Goal: Check status

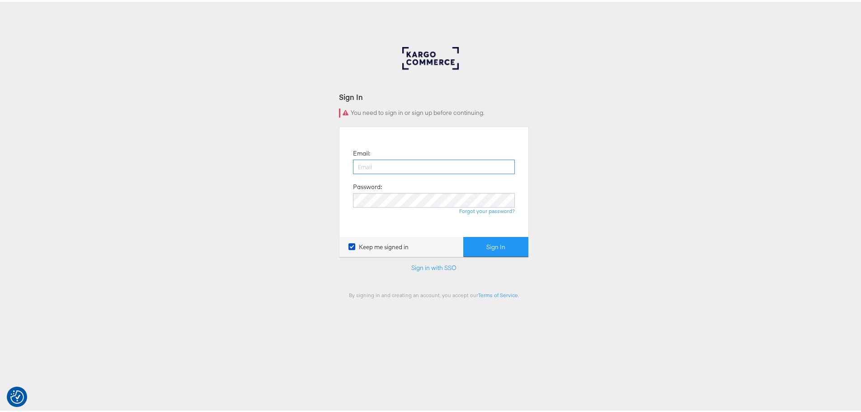
click at [437, 169] on input "email" at bounding box center [434, 165] width 162 height 14
type input "iqra.younis@jdplc.com"
click at [463, 235] on button "Sign In" at bounding box center [495, 245] width 65 height 20
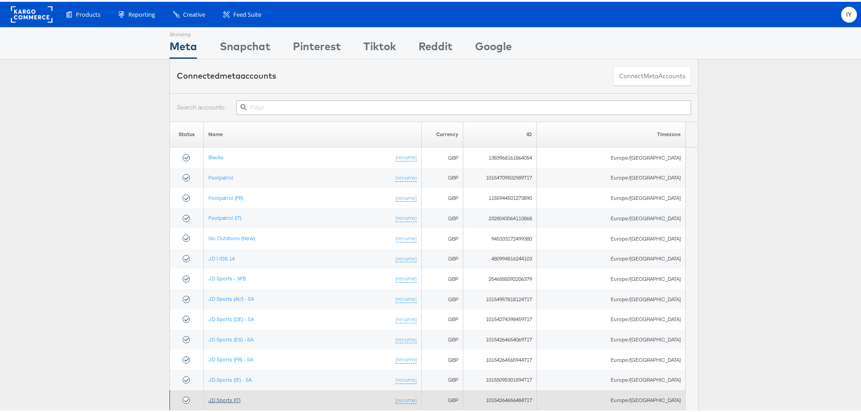
click at [240, 398] on link "JD Sports (IT)" at bounding box center [224, 398] width 32 height 7
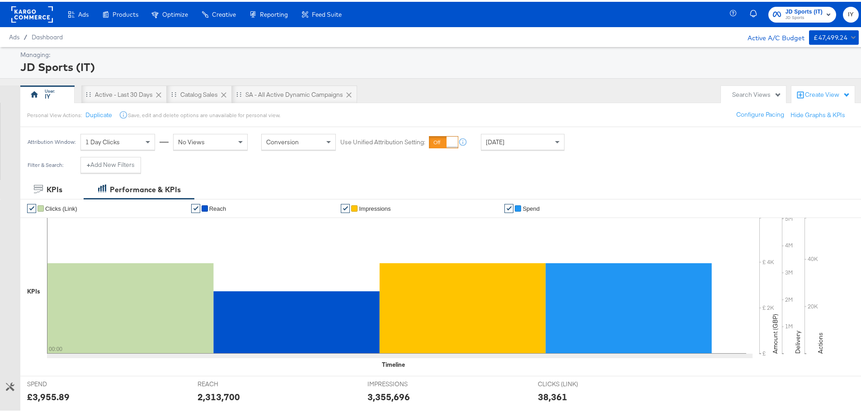
click at [527, 132] on div "Yesterday" at bounding box center [523, 140] width 84 height 16
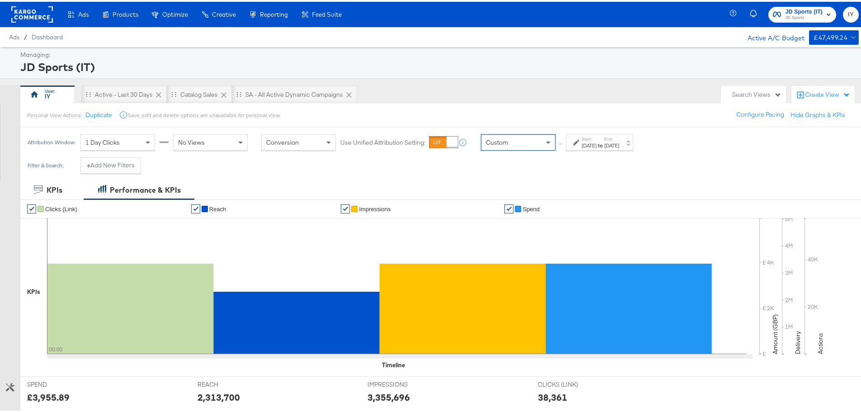
click at [590, 144] on div "Sep 15th 2025" at bounding box center [589, 143] width 15 height 7
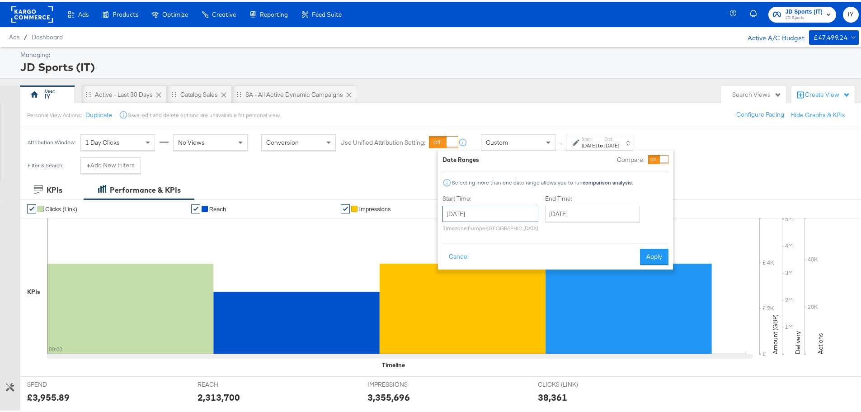
click at [513, 214] on input "September 15th 2025" at bounding box center [490, 212] width 96 height 16
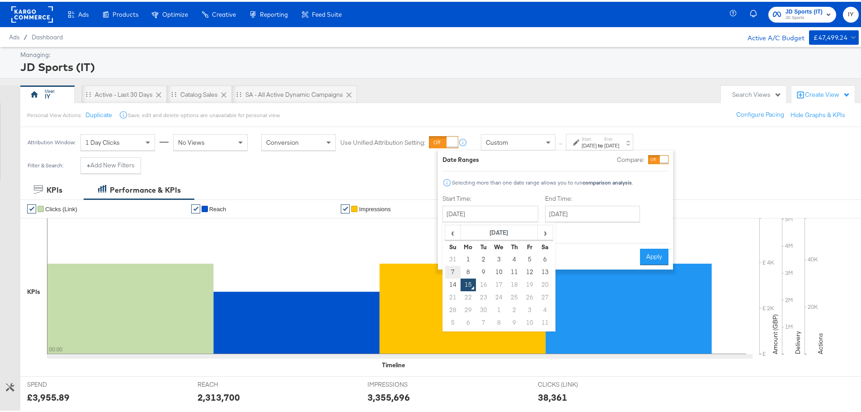
click at [456, 270] on td "7" at bounding box center [452, 270] width 15 height 13
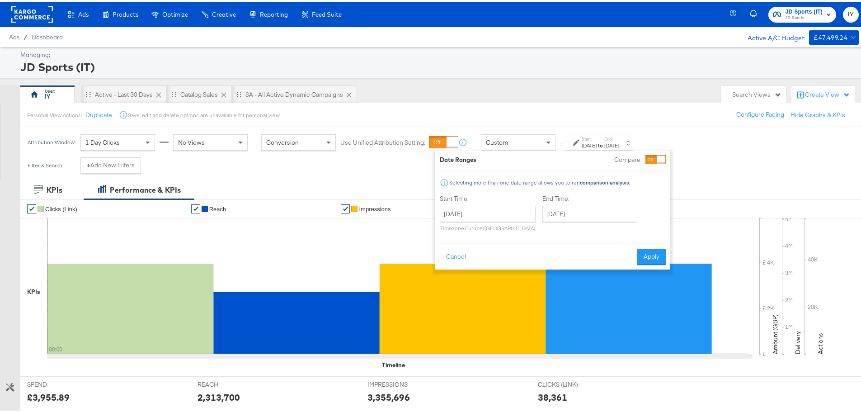
type input "September 7th 2025"
click at [593, 217] on input "September 15th 2025" at bounding box center [589, 212] width 95 height 16
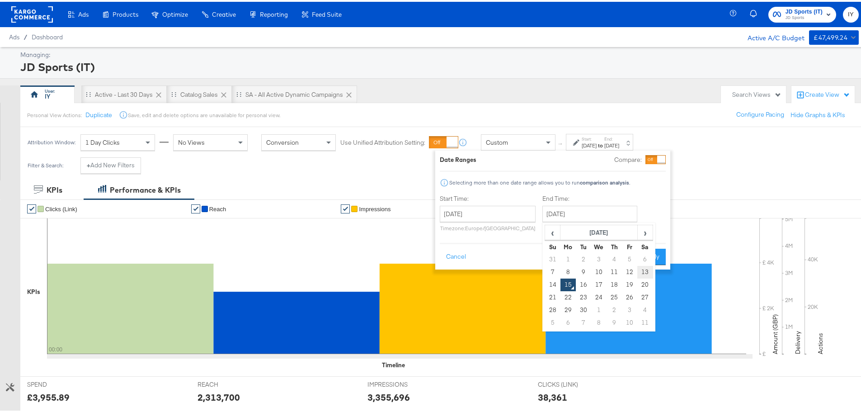
click at [641, 269] on td "13" at bounding box center [644, 270] width 15 height 13
type input "September 13th 2025"
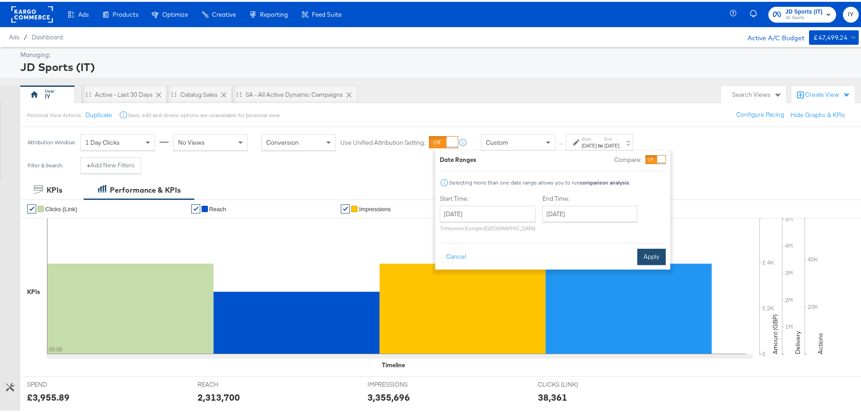
click at [651, 249] on button "Apply" at bounding box center [651, 255] width 28 height 16
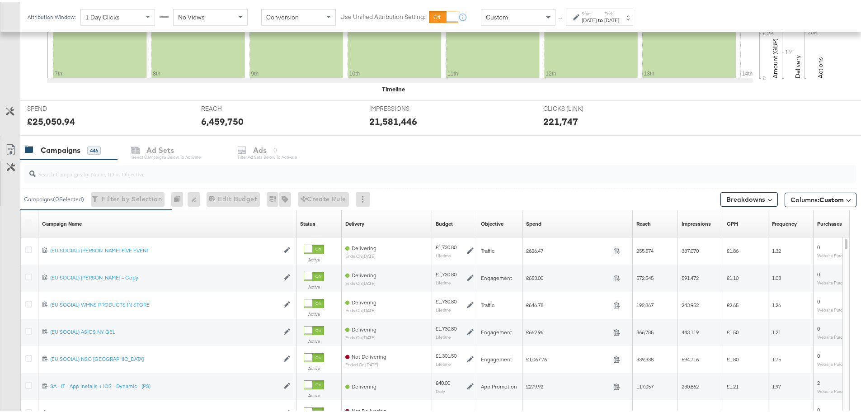
scroll to position [316, 0]
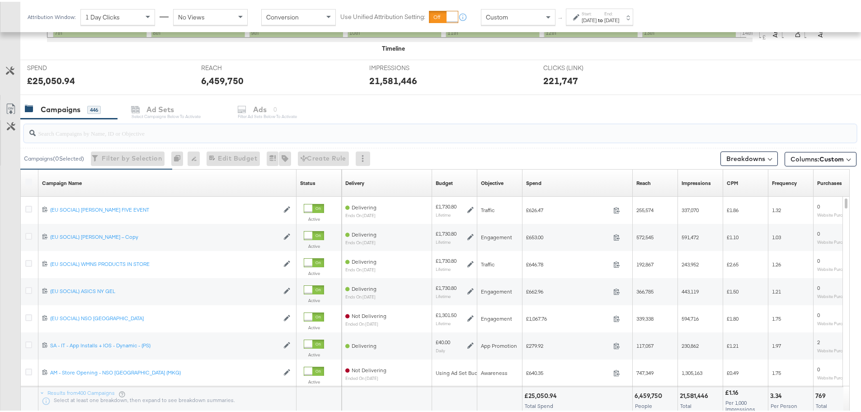
click at [119, 129] on input "search" at bounding box center [408, 128] width 744 height 18
